Goal: Communication & Community: Answer question/provide support

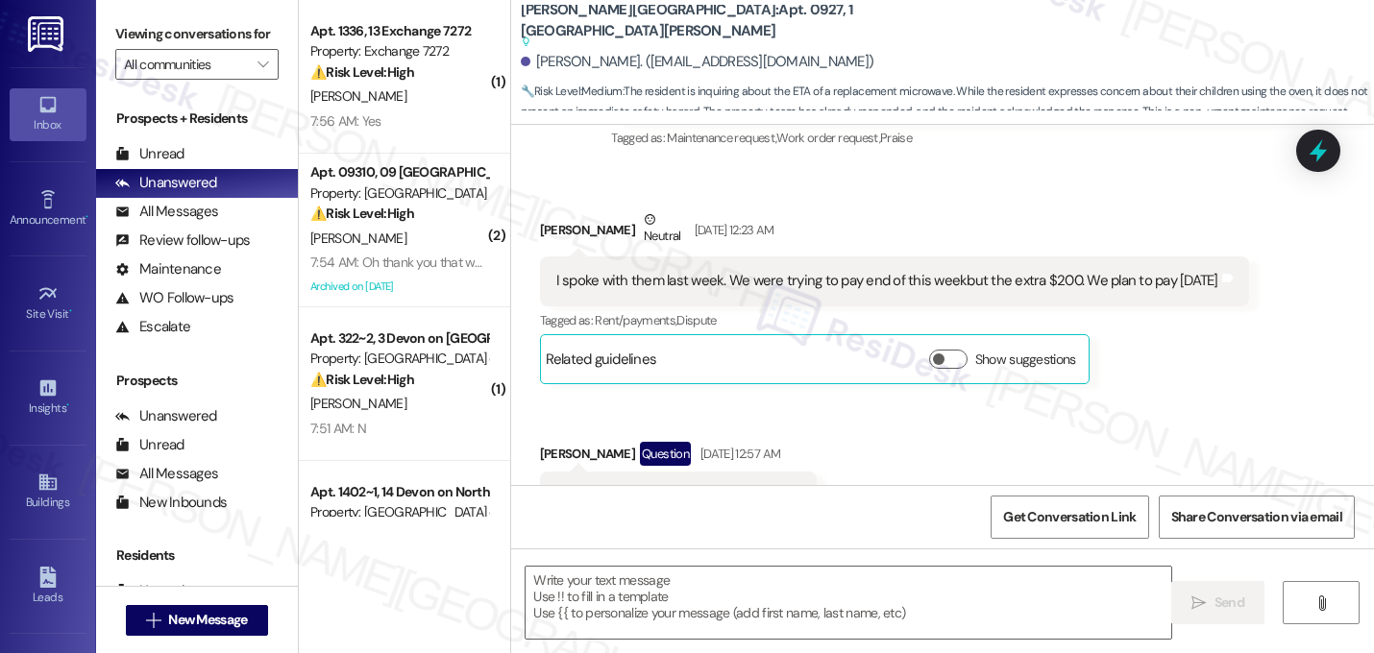
type textarea "Fetching suggested responses. Please feel free to read through the conversation…"
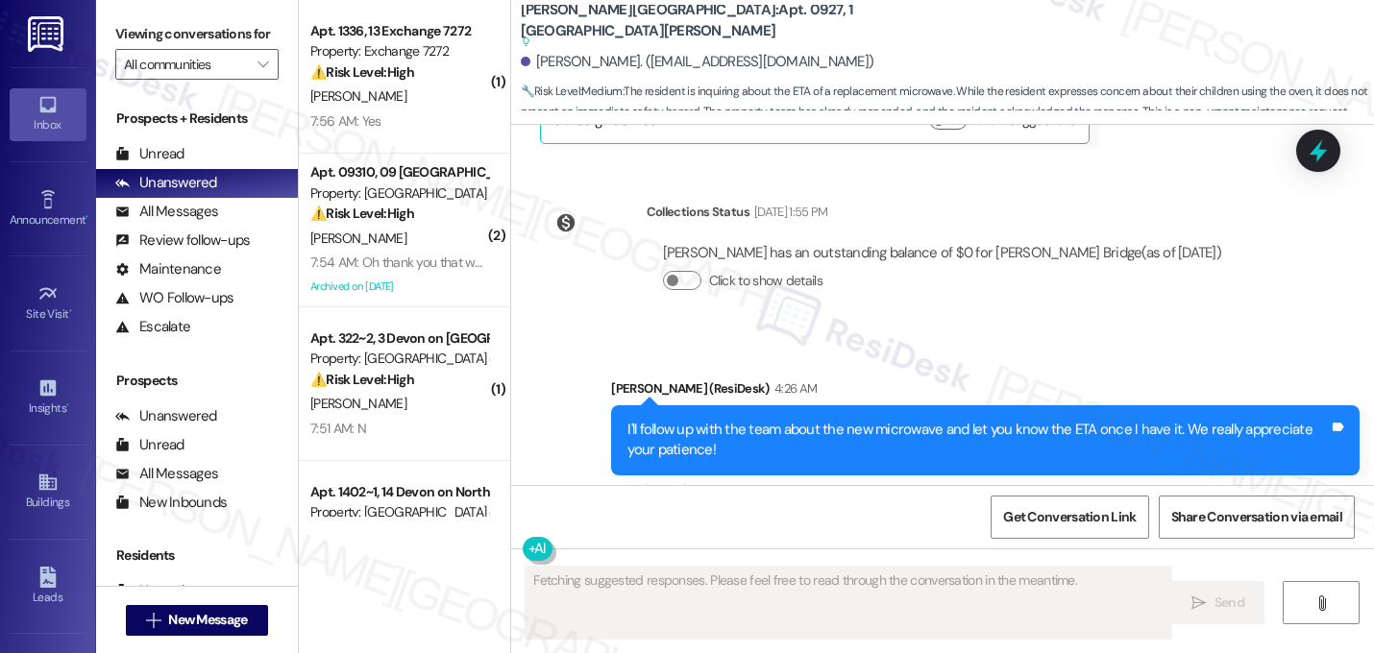
scroll to position [24390, 0]
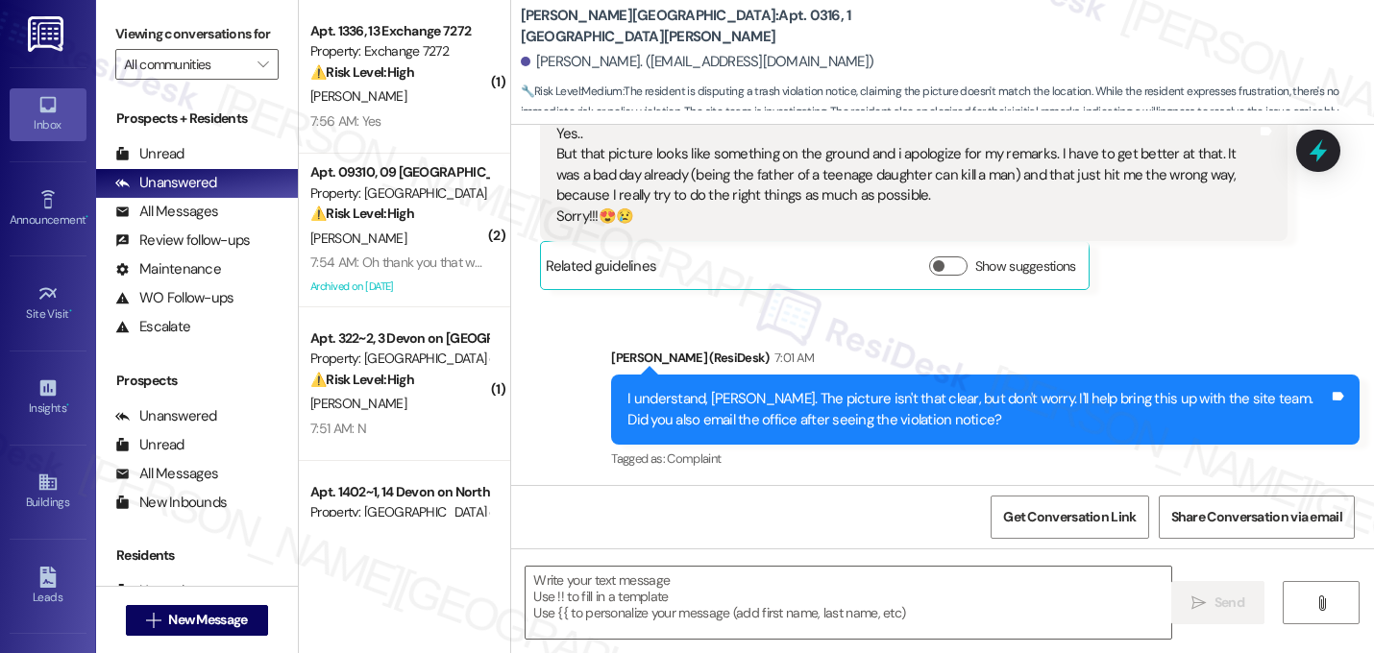
type textarea "Fetching suggested responses. Please feel free to read through the conversation…"
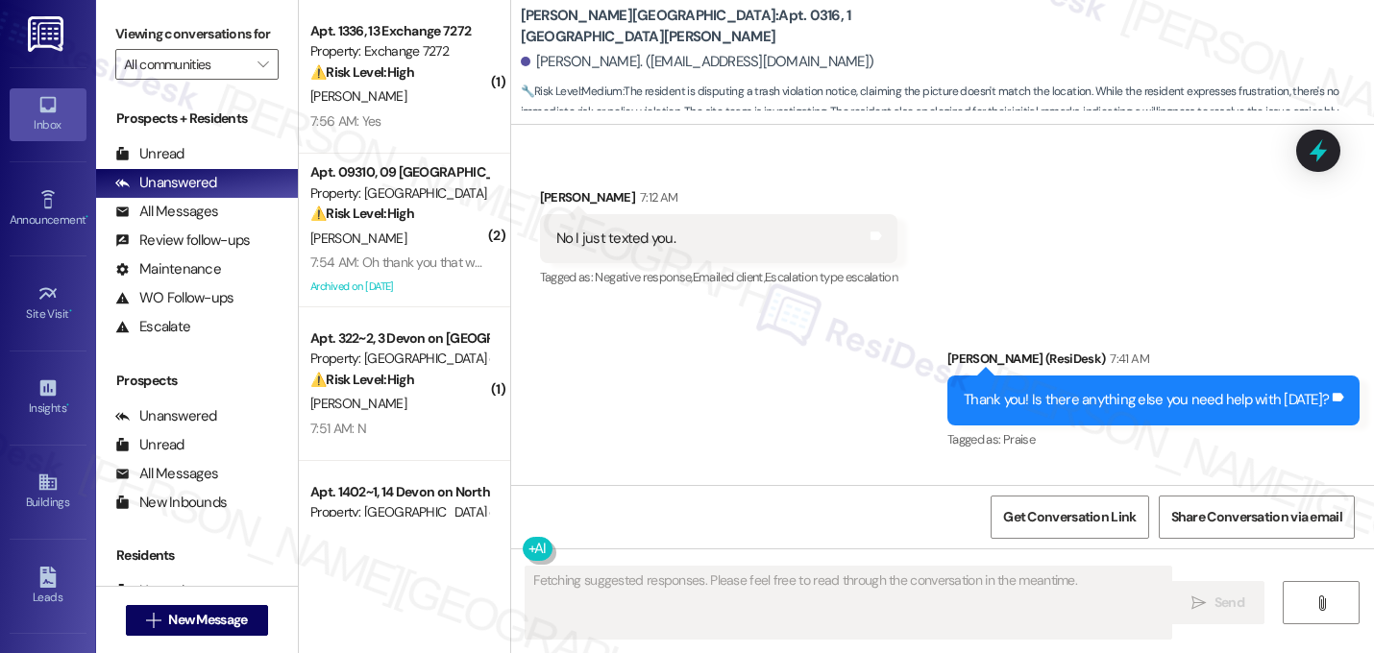
scroll to position [25011, 0]
